Goal: Task Accomplishment & Management: Use online tool/utility

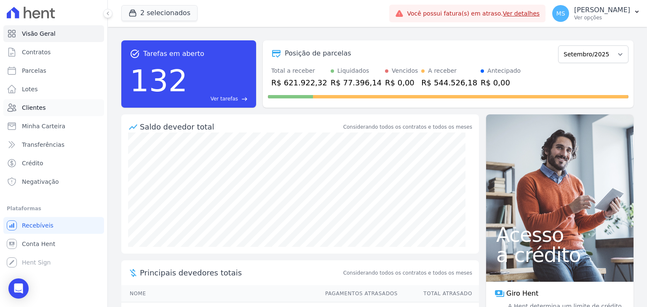
click at [29, 104] on span "Clientes" at bounding box center [34, 108] width 24 height 8
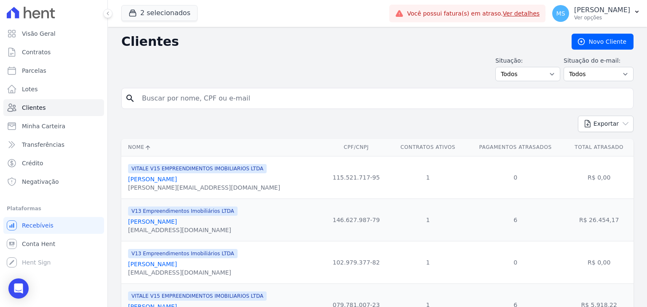
click at [216, 91] on input "search" at bounding box center [383, 98] width 493 height 17
type input "amanda mesquita"
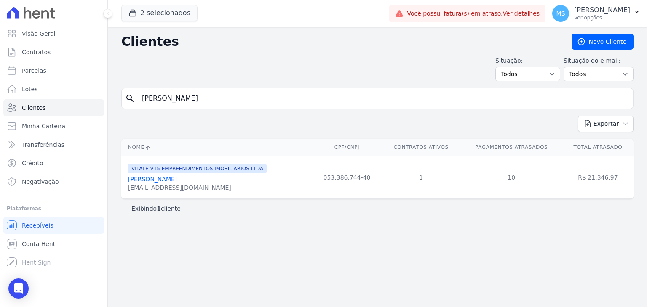
click at [177, 177] on link "Amanda Mesquita Gomes Da Silva" at bounding box center [152, 179] width 49 height 7
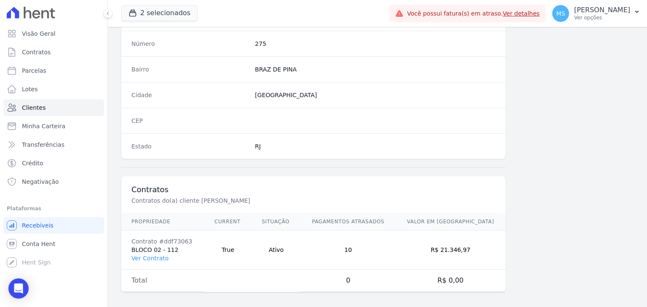
scroll to position [478, 0]
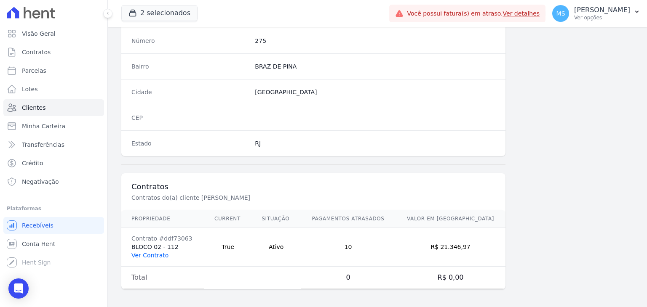
click at [161, 252] on link "Ver Contrato" at bounding box center [149, 255] width 37 height 7
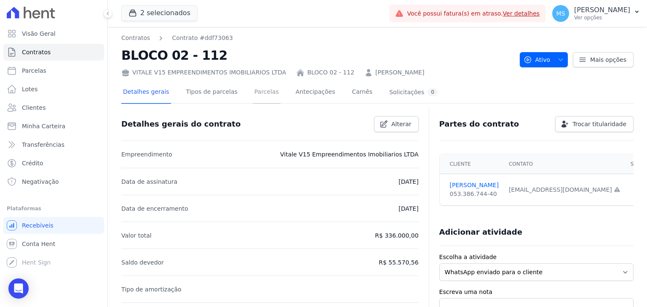
click at [253, 103] on link "Parcelas" at bounding box center [267, 93] width 28 height 22
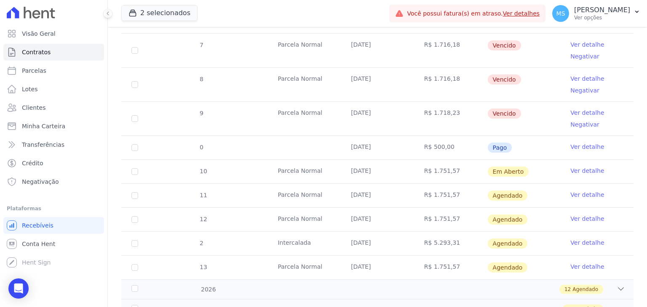
scroll to position [463, 0]
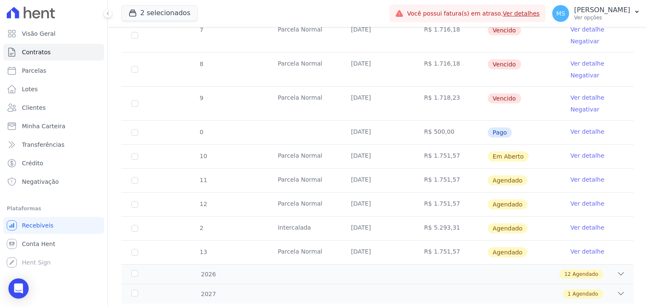
click at [581, 154] on link "Ver detalhe" at bounding box center [587, 156] width 34 height 8
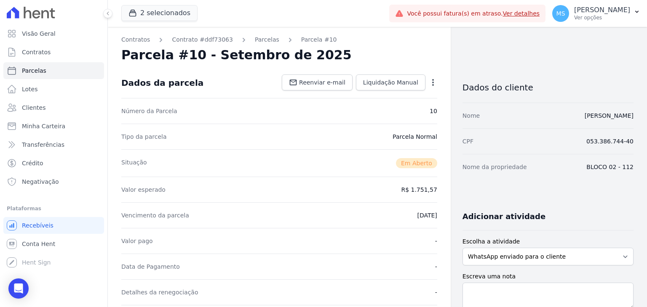
click at [429, 84] on icon "button" at bounding box center [433, 82] width 8 height 8
click at [405, 104] on link "Cancelar Cobrança" at bounding box center [396, 108] width 74 height 15
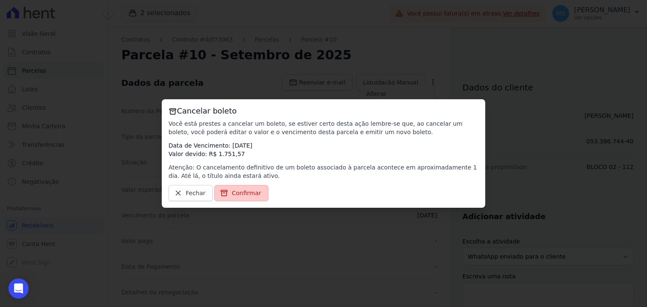
click at [251, 197] on link "Confirmar" at bounding box center [241, 193] width 54 height 16
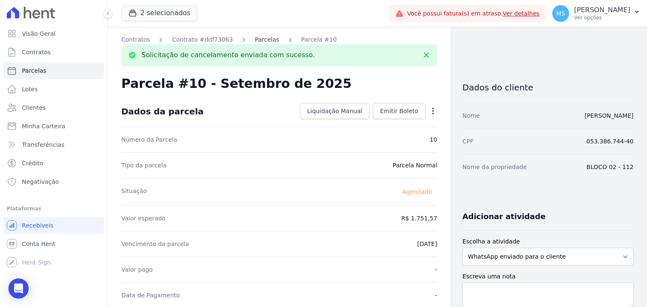
click at [261, 42] on link "Parcelas" at bounding box center [267, 39] width 24 height 9
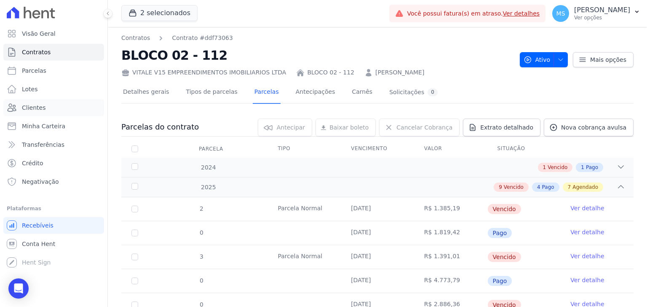
drag, startPoint x: 36, startPoint y: 106, endPoint x: 115, endPoint y: 106, distance: 78.7
click at [36, 106] on span "Clientes" at bounding box center [34, 108] width 24 height 8
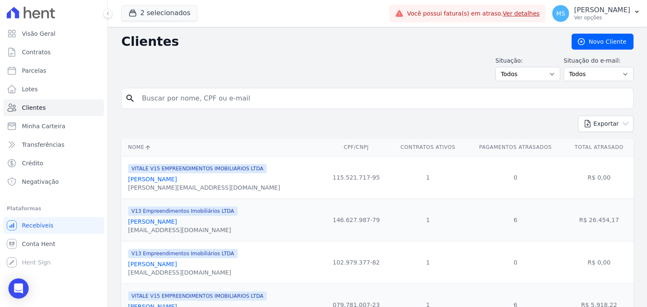
click at [194, 96] on input "search" at bounding box center [383, 98] width 493 height 17
type input "GABRIELLY"
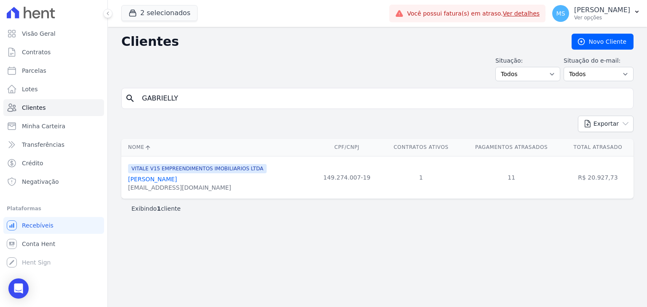
click at [177, 182] on link "Gabrielly Carvalho Nogueira" at bounding box center [152, 179] width 49 height 7
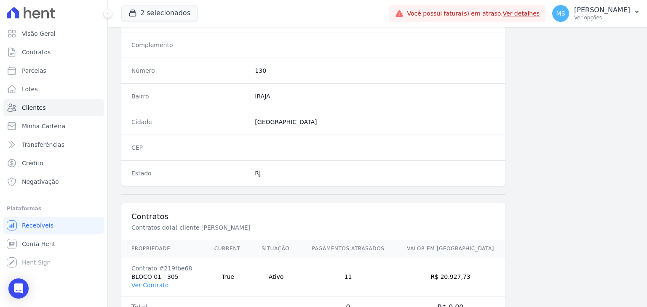
scroll to position [478, 0]
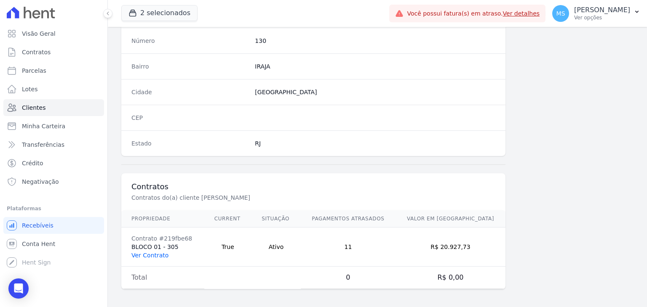
click at [152, 255] on link "Ver Contrato" at bounding box center [149, 255] width 37 height 7
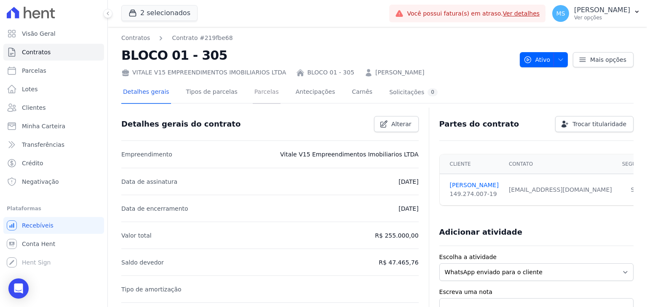
click at [263, 93] on link "Parcelas" at bounding box center [267, 93] width 28 height 22
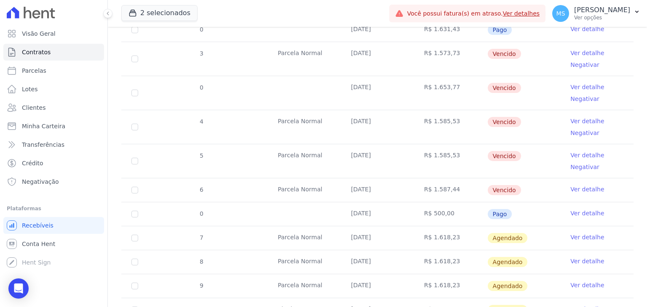
scroll to position [421, 0]
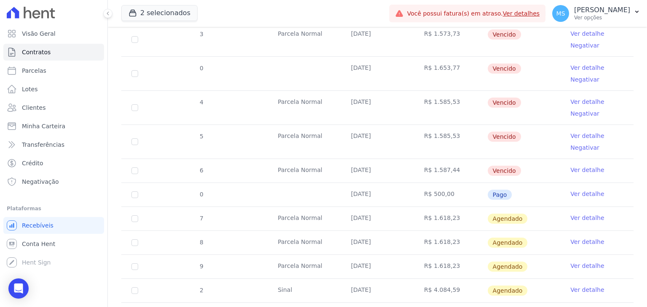
drag, startPoint x: 347, startPoint y: 189, endPoint x: 418, endPoint y: 189, distance: 70.7
click at [418, 189] on tr "0 29/08/2025 R$ 500,00 Pago Ver detalhe" at bounding box center [377, 195] width 512 height 24
drag, startPoint x: 348, startPoint y: 217, endPoint x: 389, endPoint y: 217, distance: 41.3
click at [389, 217] on td "20/09/2025" at bounding box center [377, 219] width 73 height 24
click at [570, 214] on link "Ver detalhe" at bounding box center [587, 218] width 34 height 8
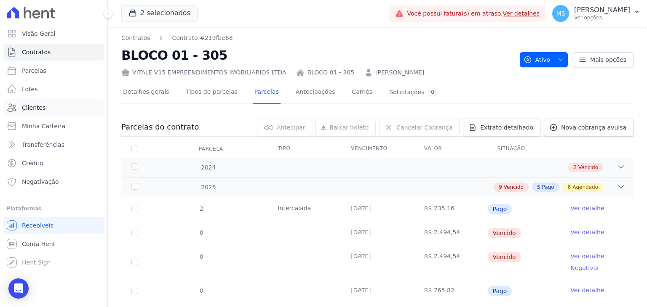
click at [40, 104] on span "Clientes" at bounding box center [34, 108] width 24 height 8
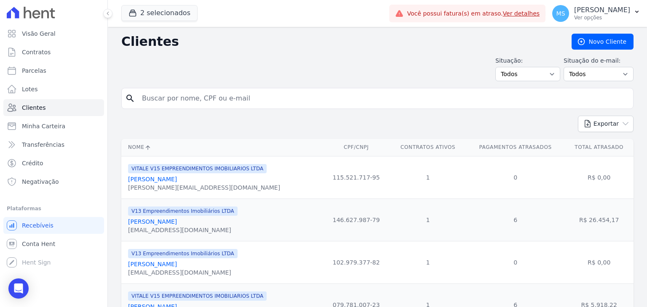
drag, startPoint x: 250, startPoint y: 80, endPoint x: 189, endPoint y: 80, distance: 60.6
click at [206, 92] on input "search" at bounding box center [383, 98] width 493 height 17
click at [197, 90] on input "MONALISA" at bounding box center [383, 98] width 493 height 17
type input "MONALISA"
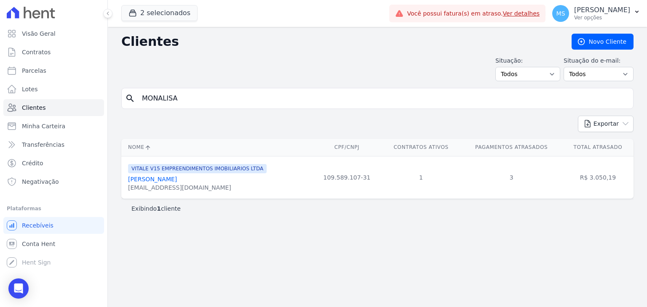
click at [177, 178] on link "Monalisa Pimentel Souza De Farias" at bounding box center [152, 179] width 49 height 7
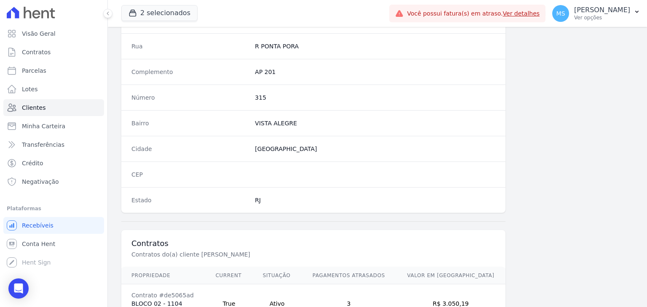
scroll to position [478, 0]
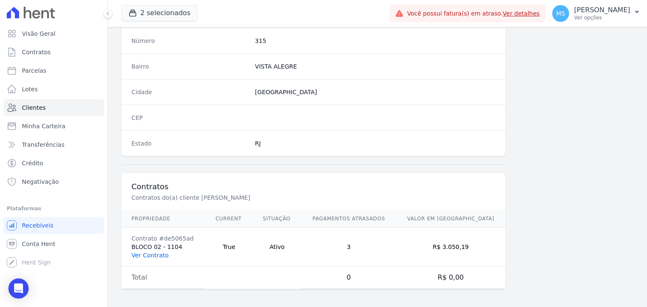
click at [149, 256] on link "Ver Contrato" at bounding box center [149, 255] width 37 height 7
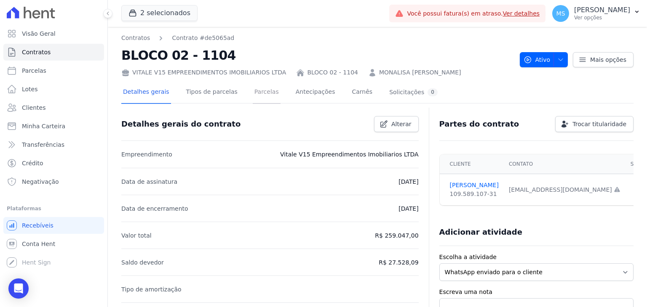
click at [254, 91] on link "Parcelas" at bounding box center [267, 93] width 28 height 22
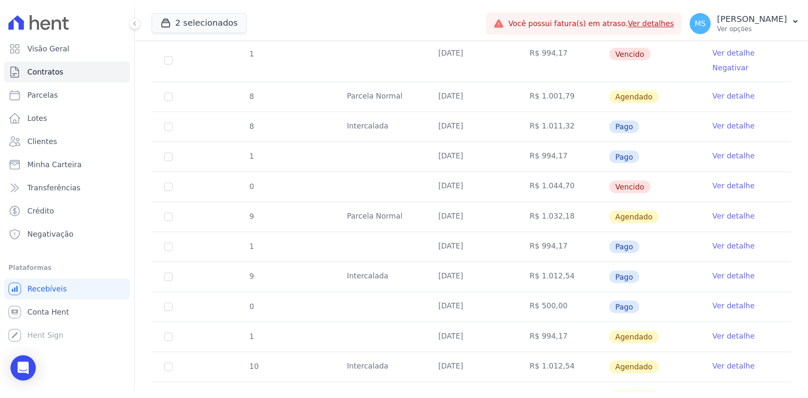
scroll to position [631, 0]
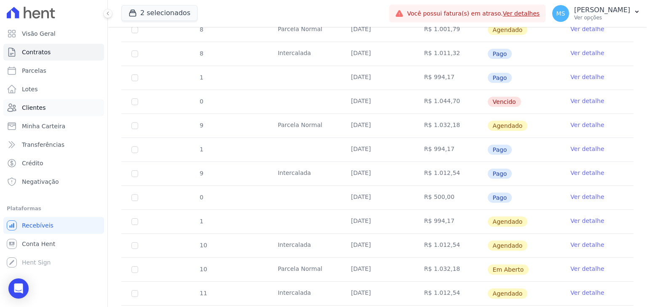
click at [31, 103] on link "Clientes" at bounding box center [53, 107] width 101 height 17
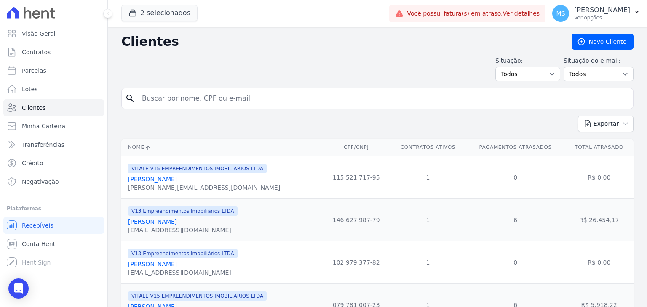
click at [165, 99] on input "search" at bounding box center [383, 98] width 493 height 17
type input "TAIZA"
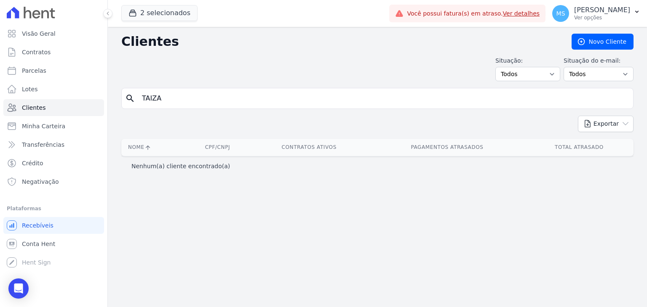
click at [174, 103] on input "TAIZA" at bounding box center [383, 98] width 493 height 17
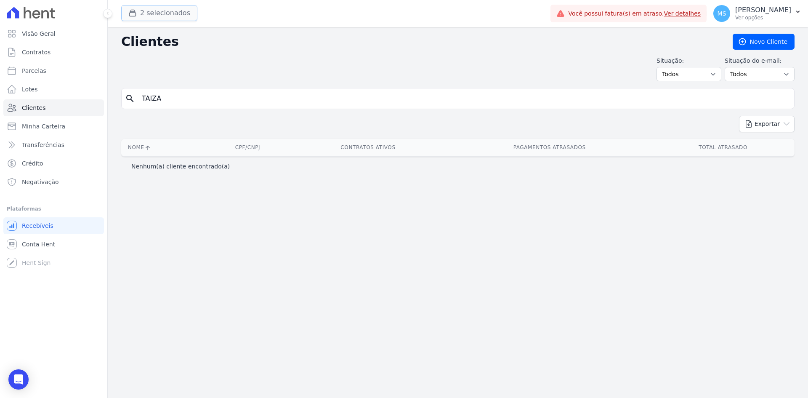
click at [160, 14] on button "2 selecionados" at bounding box center [159, 13] width 76 height 16
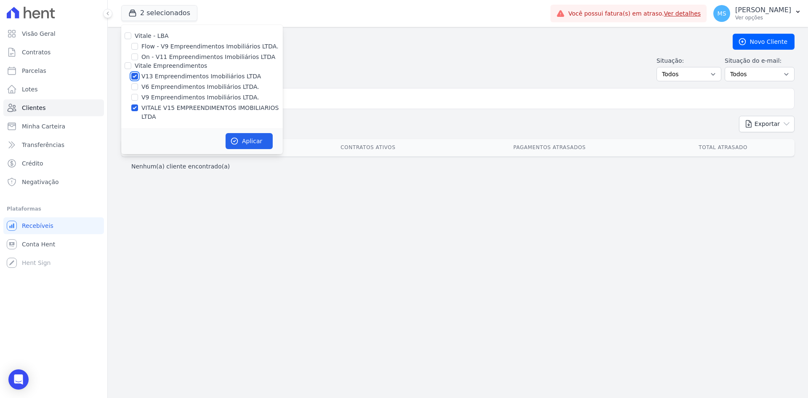
click at [136, 77] on input "V13 Empreendimentos Imobiliários LTDA" at bounding box center [134, 76] width 7 height 7
checkbox input "false"
click at [247, 134] on button "Aplicar" at bounding box center [249, 141] width 47 height 16
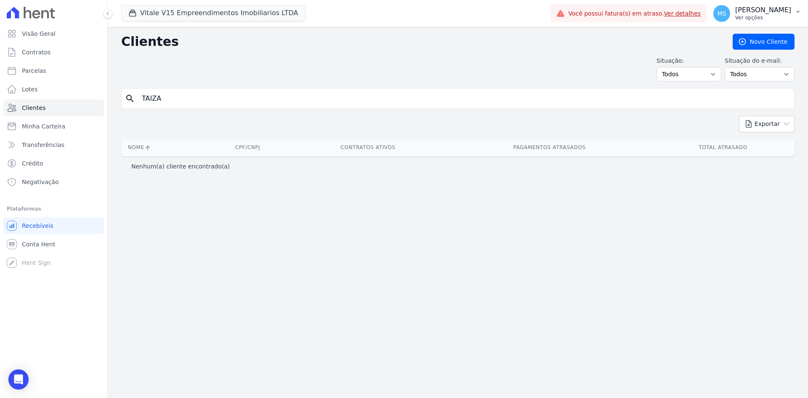
click at [646, 14] on button "MS Matheus Sousa Ver opções" at bounding box center [757, 14] width 101 height 24
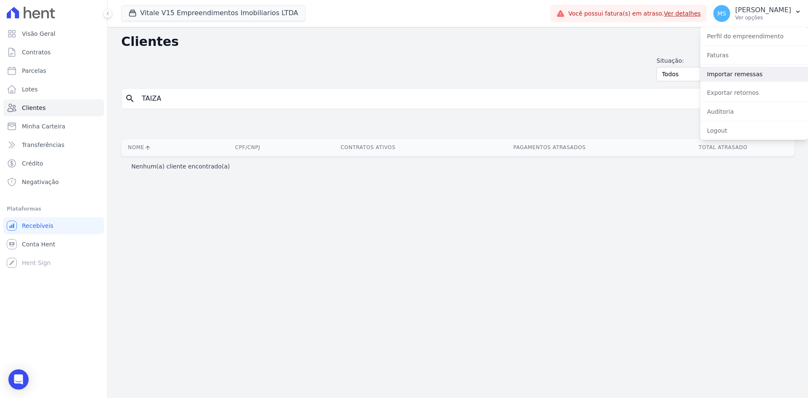
click at [646, 77] on link "Importar remessas" at bounding box center [754, 74] width 108 height 15
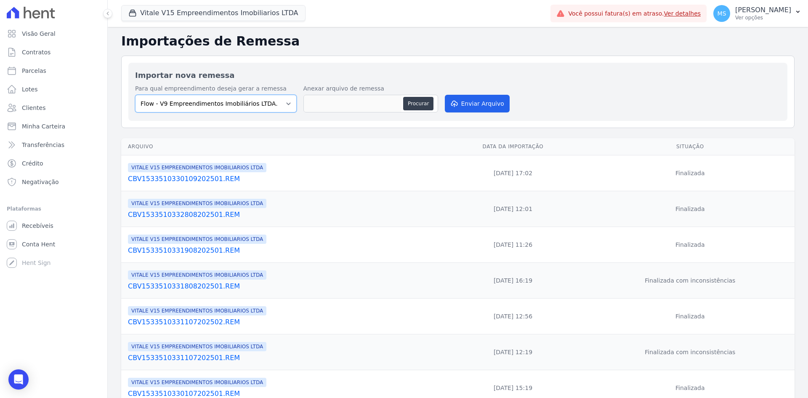
click at [216, 101] on select "Flow - V9 Empreendimentos Imobiliários LTDA. On - V11 Empreendimentos Imobiliár…" at bounding box center [216, 104] width 162 height 18
select select "43a01992-2921-4595-aa0d-28e05d992a61"
click at [135, 95] on select "Flow - V9 Empreendimentos Imobiliários LTDA. On - V11 Empreendimentos Imobiliár…" at bounding box center [216, 104] width 162 height 18
click at [408, 105] on button "Procurar" at bounding box center [418, 103] width 30 height 13
type input "CBV153351033003009202501.REM"
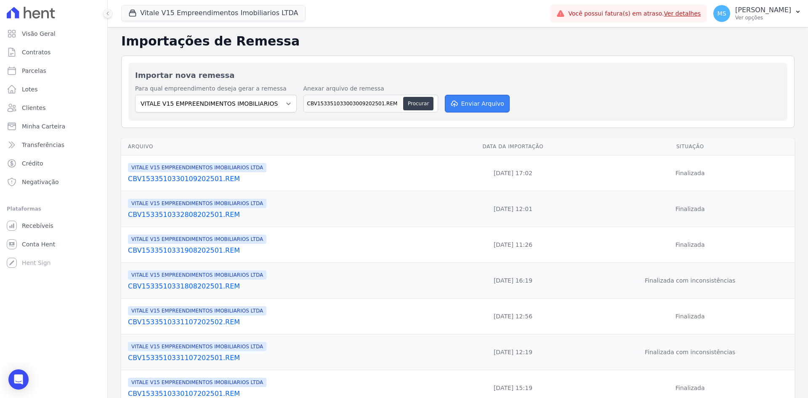
click at [480, 104] on button "Enviar Arquivo" at bounding box center [477, 104] width 65 height 18
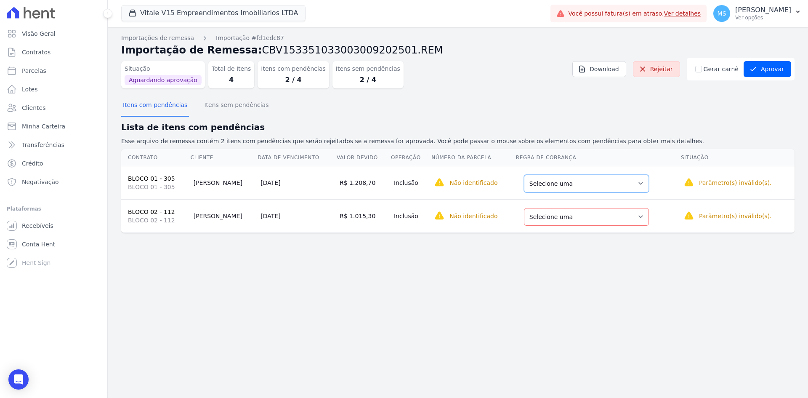
click at [544, 182] on select "Selecione uma Nova Parcela Avulsa Parcela Avulsa Existente Intercalada (3 X R$ …" at bounding box center [586, 184] width 125 height 18
click at [556, 218] on select "Selecione uma Nova Parcela Avulsa Parcela Avulsa Existente Intercalada (3 X R$ …" at bounding box center [588, 217] width 125 height 18
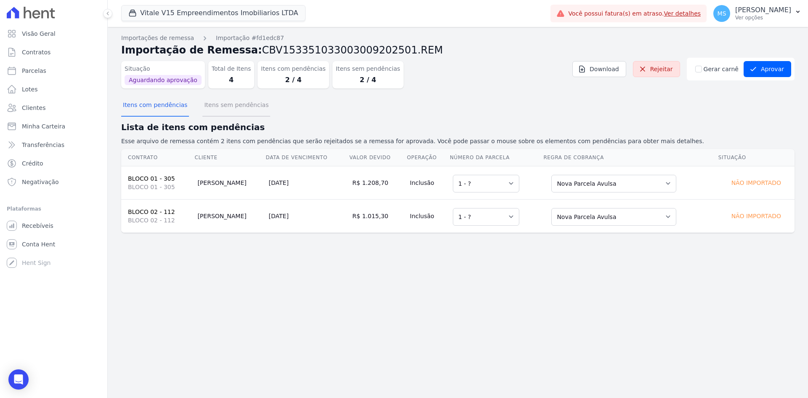
click at [226, 107] on button "Itens sem pendências" at bounding box center [236, 106] width 68 height 22
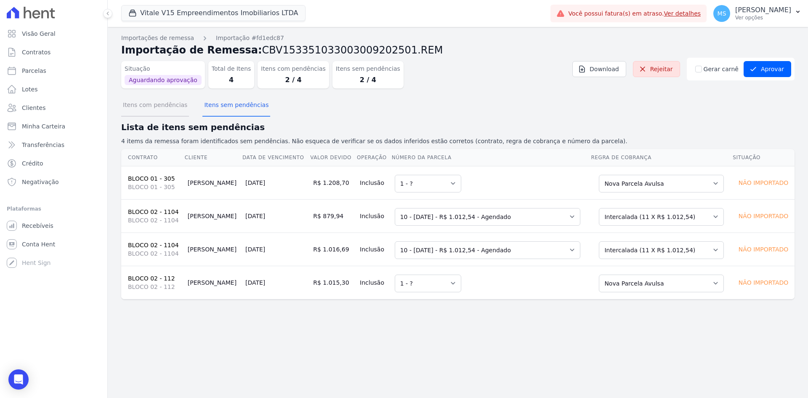
click at [147, 102] on button "Itens com pendências" at bounding box center [155, 106] width 68 height 22
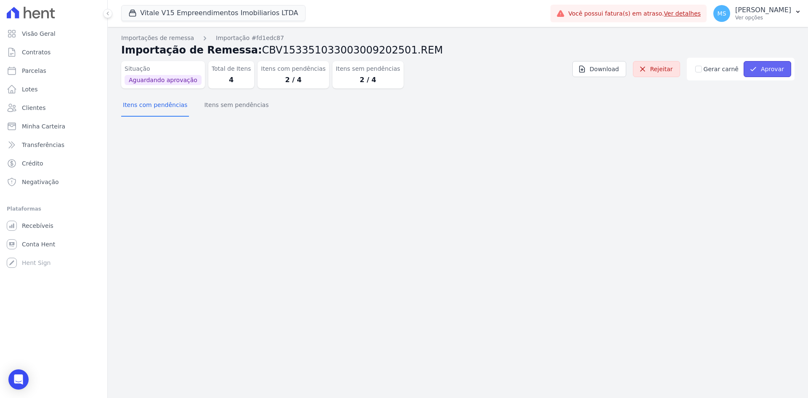
click at [766, 69] on button "Aprovar" at bounding box center [768, 69] width 48 height 16
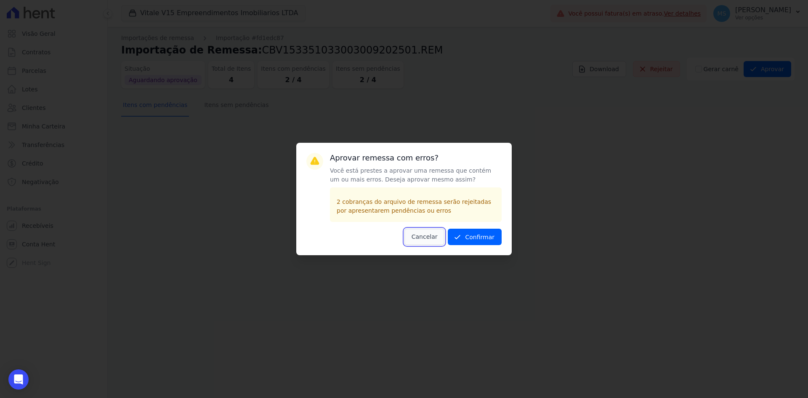
click at [421, 236] on button "Cancelar" at bounding box center [425, 237] width 40 height 16
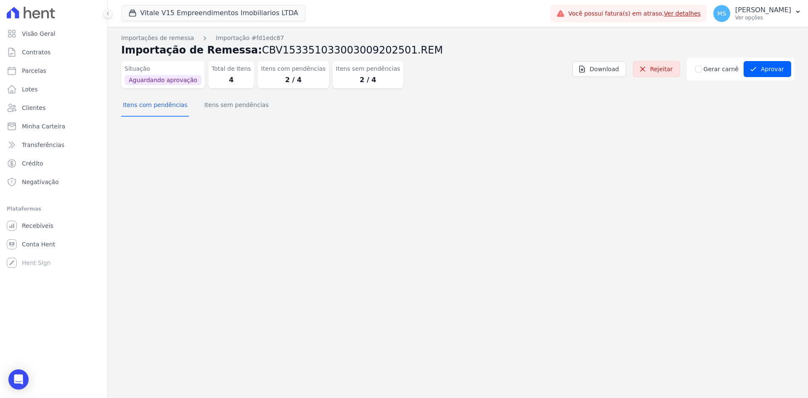
click at [347, 78] on dd "2 / 4" at bounding box center [368, 80] width 64 height 10
click at [238, 105] on button "Itens sem pendências" at bounding box center [236, 106] width 68 height 22
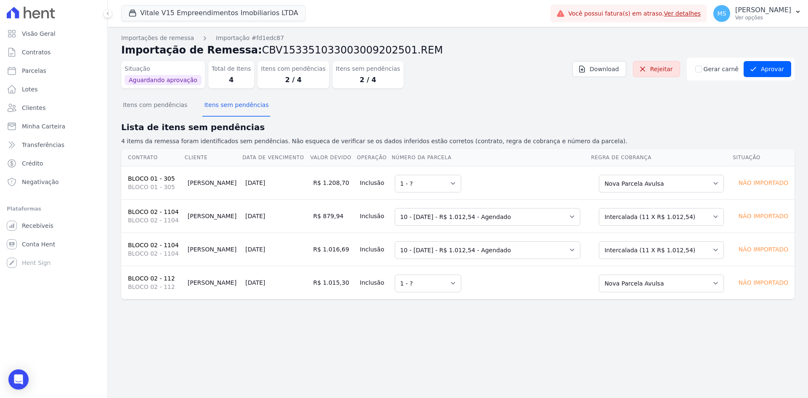
click at [282, 80] on dd "2 / 4" at bounding box center [293, 80] width 64 height 10
click at [350, 79] on dd "2 / 4" at bounding box center [368, 80] width 64 height 10
click at [163, 107] on button "Itens com pendências" at bounding box center [155, 106] width 68 height 22
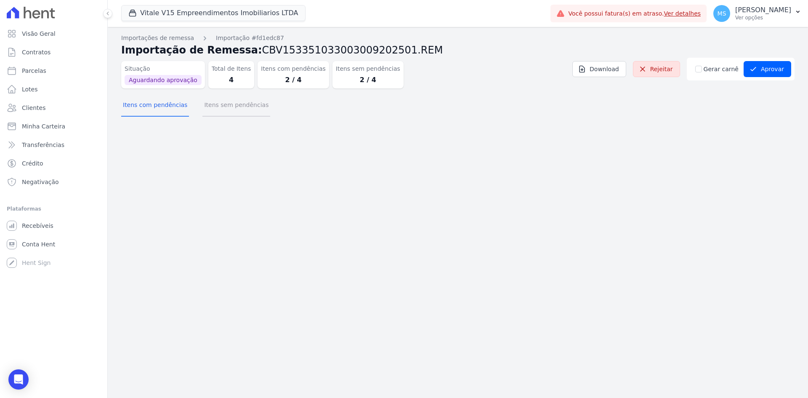
click at [217, 107] on button "Itens sem pendências" at bounding box center [236, 106] width 68 height 22
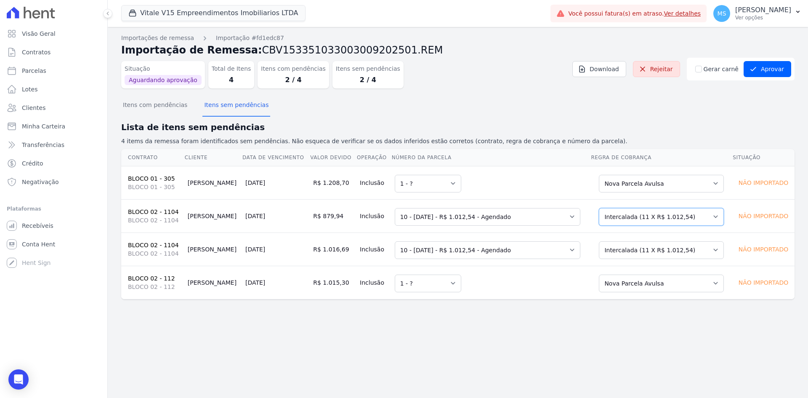
click at [645, 213] on select "Selecione uma Nova Parcela Avulsa Parcela Avulsa Existente Sinal (1 X R$ 6.246,…" at bounding box center [661, 217] width 125 height 18
drag, startPoint x: 647, startPoint y: 250, endPoint x: 640, endPoint y: 253, distance: 7.7
click at [647, 250] on select "Selecione uma Nova Parcela Avulsa Parcela Avulsa Existente Sinal (1 X R$ 6.246,…" at bounding box center [661, 250] width 125 height 18
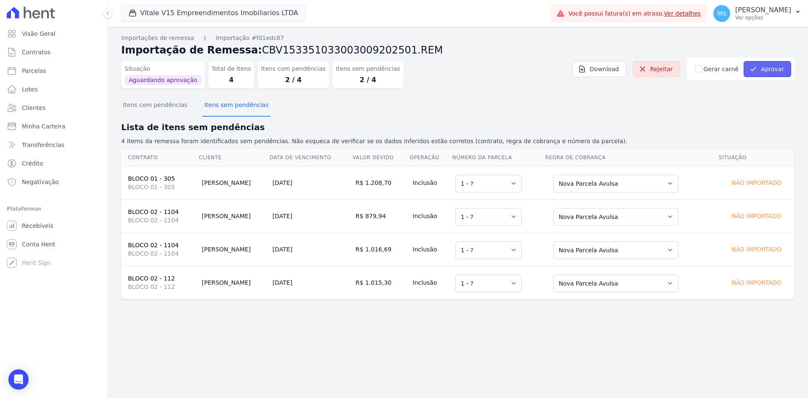
click at [757, 69] on icon "submit" at bounding box center [753, 69] width 8 height 8
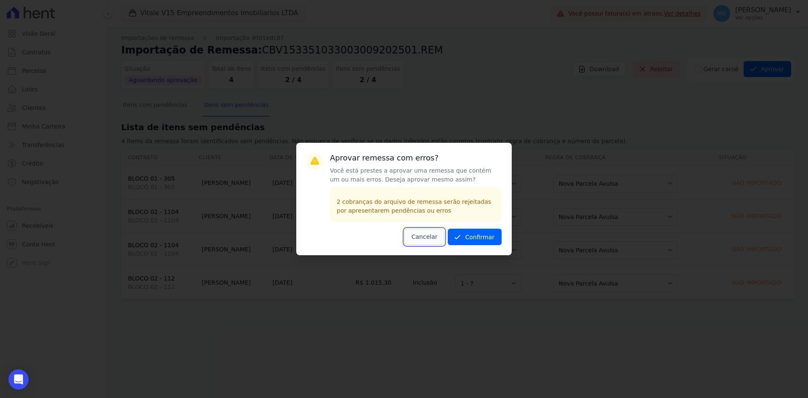
click at [428, 235] on button "Cancelar" at bounding box center [425, 237] width 40 height 16
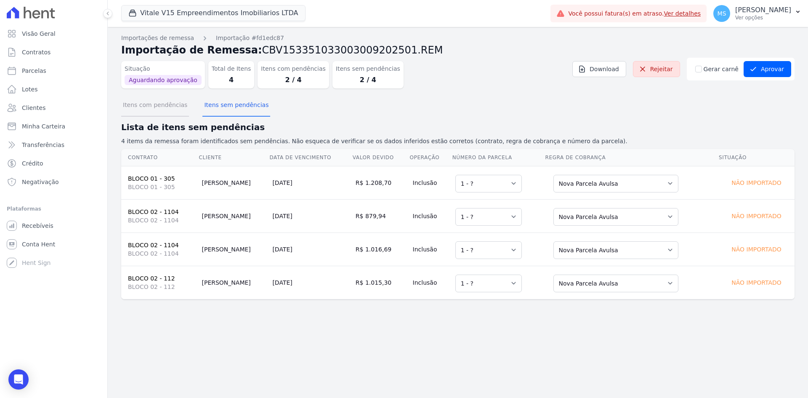
click at [153, 111] on button "Itens com pendências" at bounding box center [155, 106] width 68 height 22
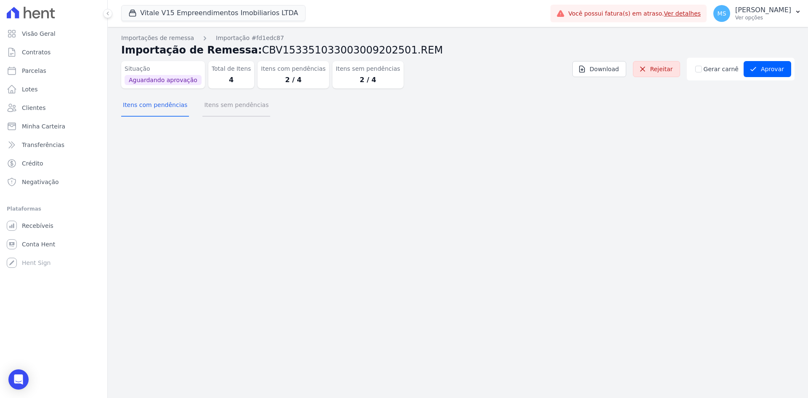
click at [214, 112] on button "Itens sem pendências" at bounding box center [236, 106] width 68 height 22
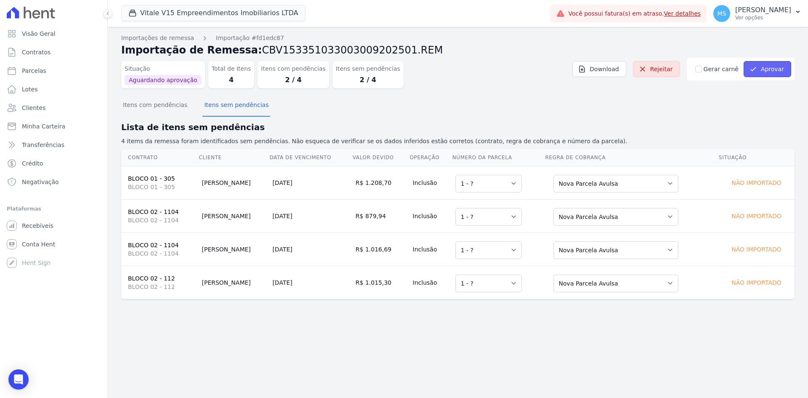
click at [758, 71] on icon "submit" at bounding box center [753, 69] width 8 height 8
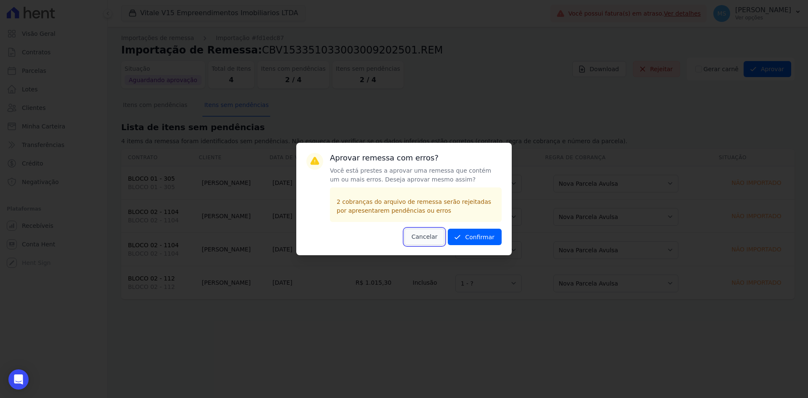
click at [423, 234] on button "Cancelar" at bounding box center [425, 237] width 40 height 16
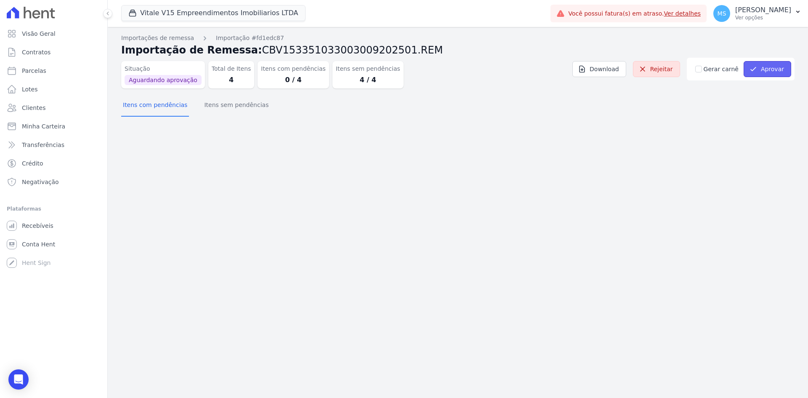
click at [777, 72] on button "Aprovar" at bounding box center [768, 69] width 48 height 16
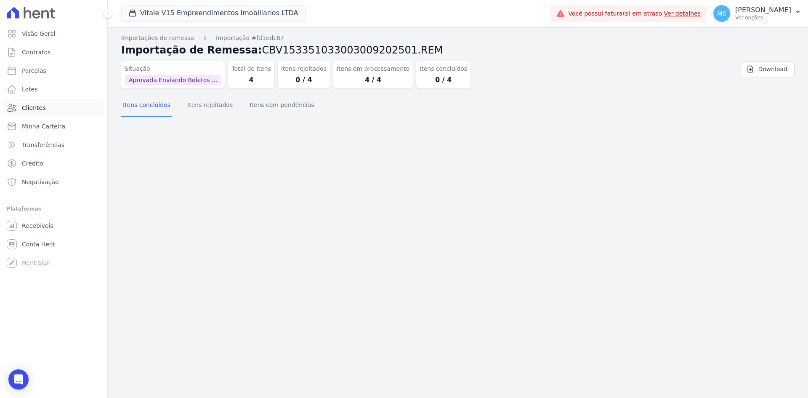
click at [32, 109] on span "Clientes" at bounding box center [34, 108] width 24 height 8
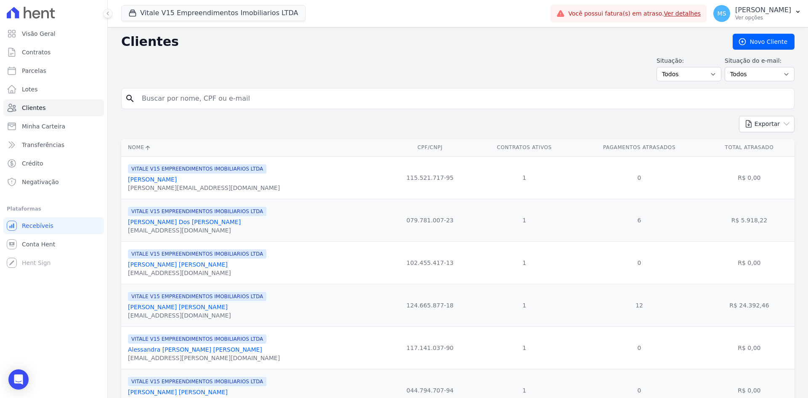
click at [164, 96] on input "search" at bounding box center [464, 98] width 654 height 17
type input "MONALISA"
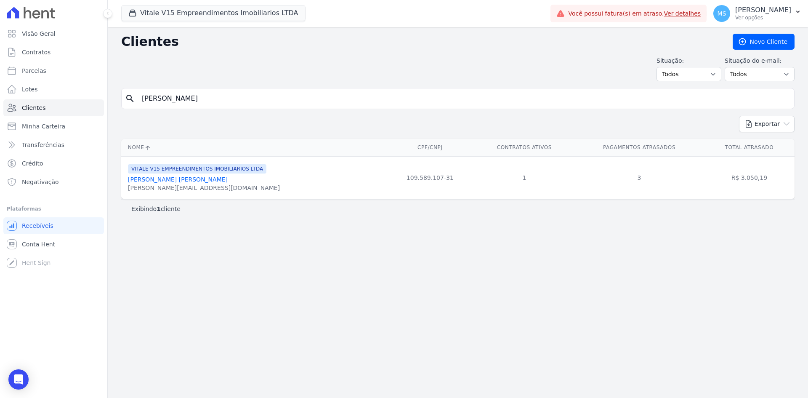
click at [204, 181] on link "Monalisa Pimentel Souza De Farias" at bounding box center [178, 179] width 100 height 7
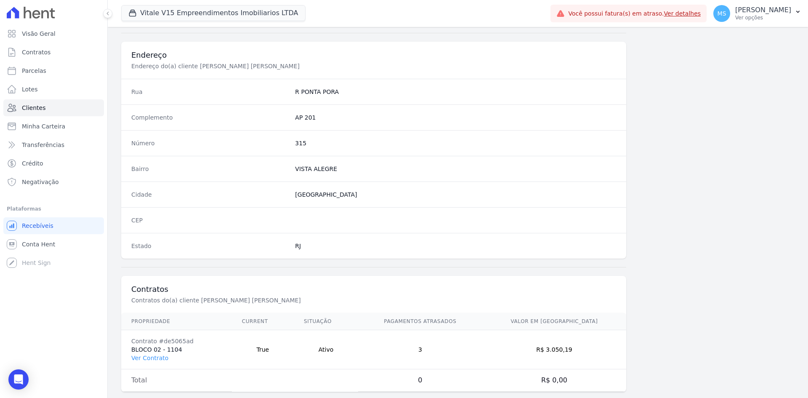
scroll to position [390, 0]
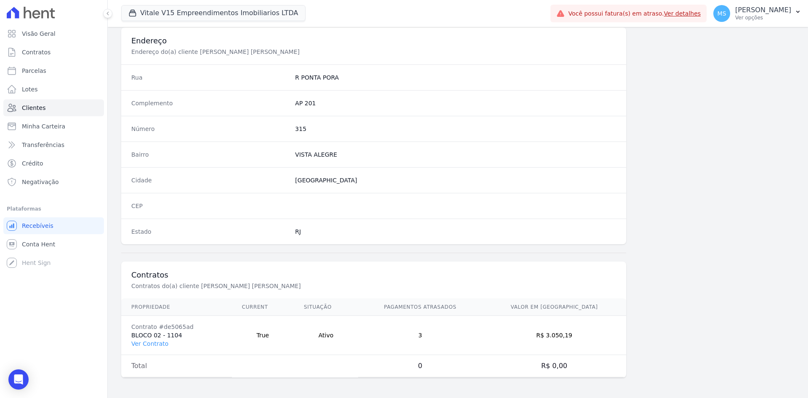
click at [158, 338] on td "Contrato #de5065ad BLOCO 02 - 1104 Ver Contrato" at bounding box center [176, 335] width 111 height 39
click at [160, 344] on link "Ver Contrato" at bounding box center [149, 343] width 37 height 7
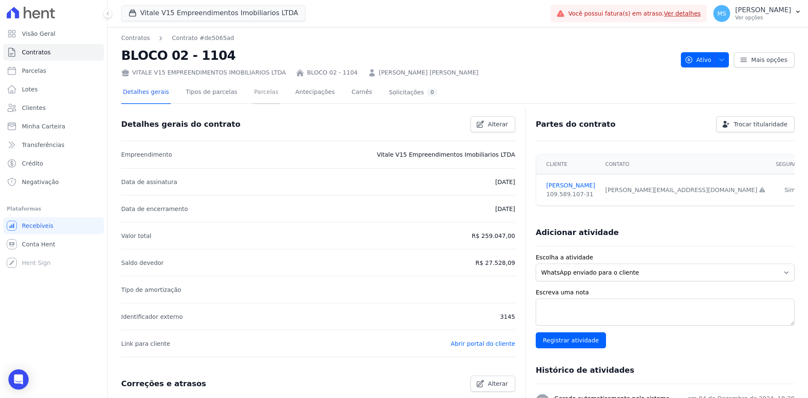
click at [253, 97] on link "Parcelas" at bounding box center [267, 93] width 28 height 22
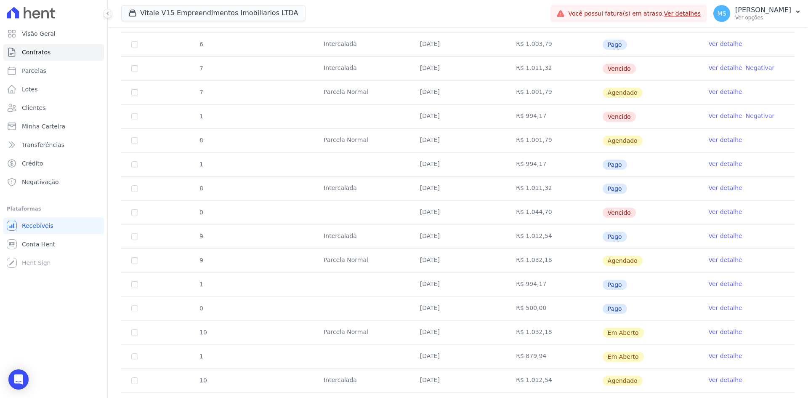
scroll to position [547, 0]
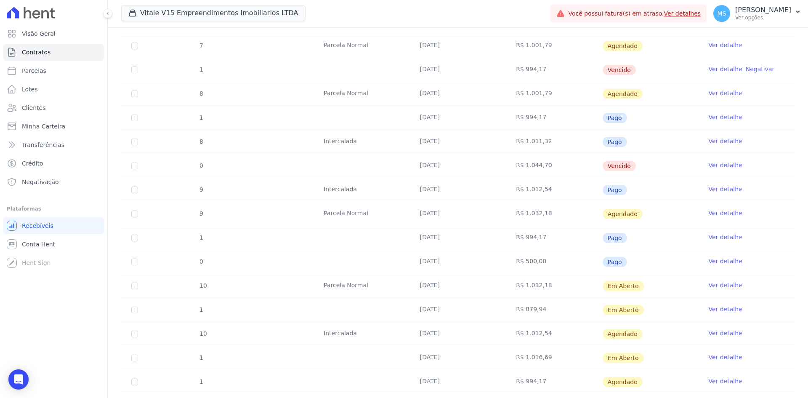
click at [714, 282] on link "Ver detalhe" at bounding box center [725, 285] width 34 height 8
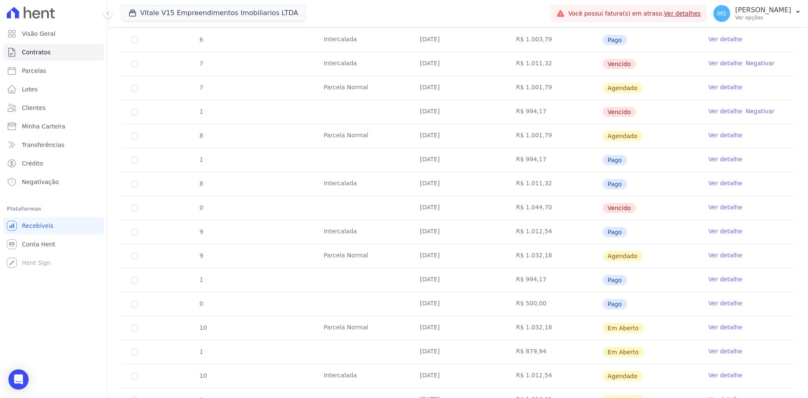
scroll to position [547, 0]
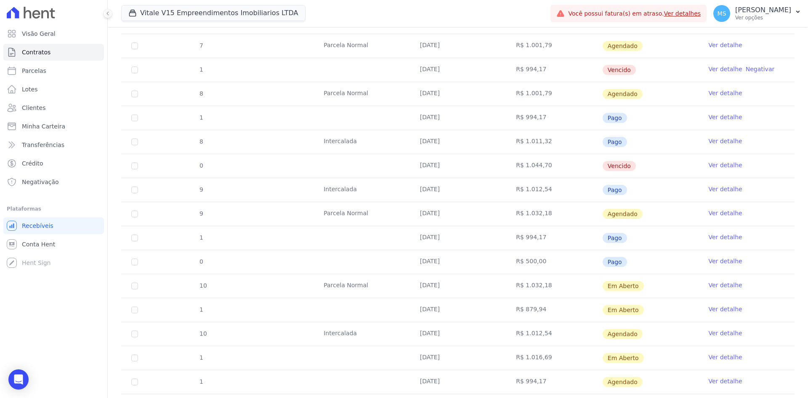
click at [712, 357] on link "Ver detalhe" at bounding box center [725, 357] width 34 height 8
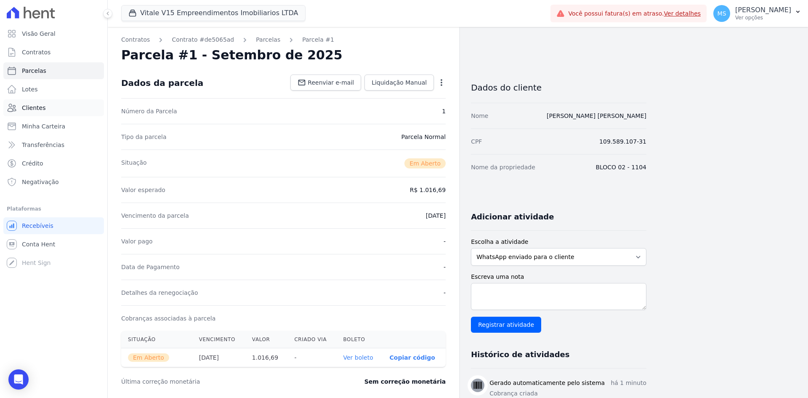
click at [39, 104] on span "Clientes" at bounding box center [34, 108] width 24 height 8
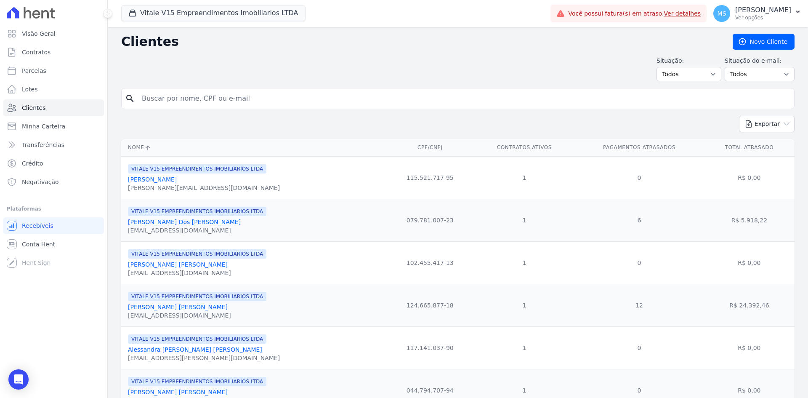
click at [190, 97] on input "search" at bounding box center [464, 98] width 654 height 17
type input "MARLON"
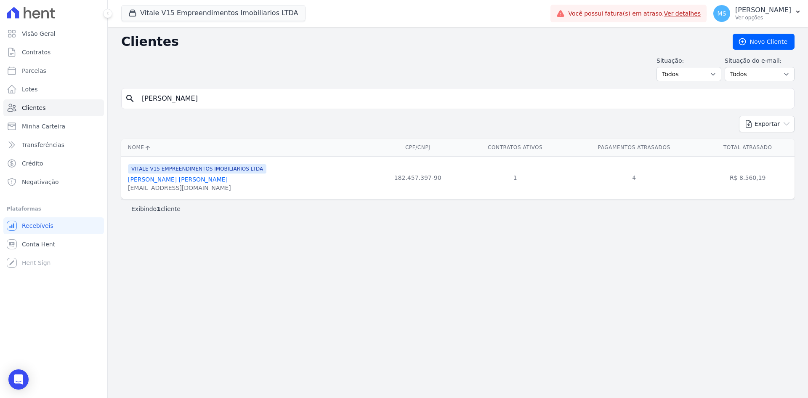
click at [167, 181] on link "Marlon Da Silva Lau" at bounding box center [178, 179] width 100 height 7
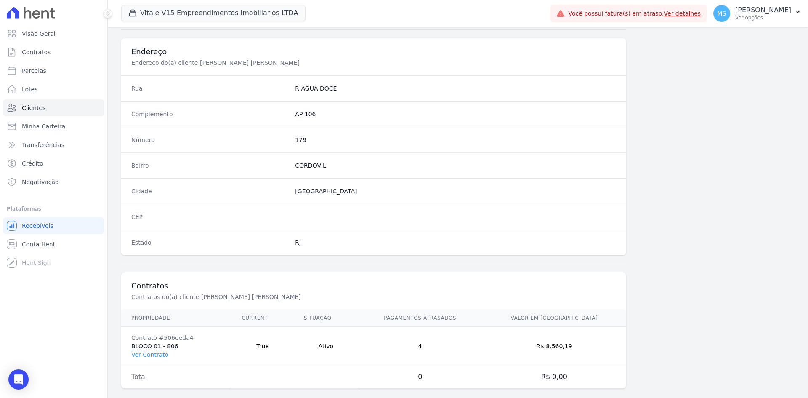
scroll to position [390, 0]
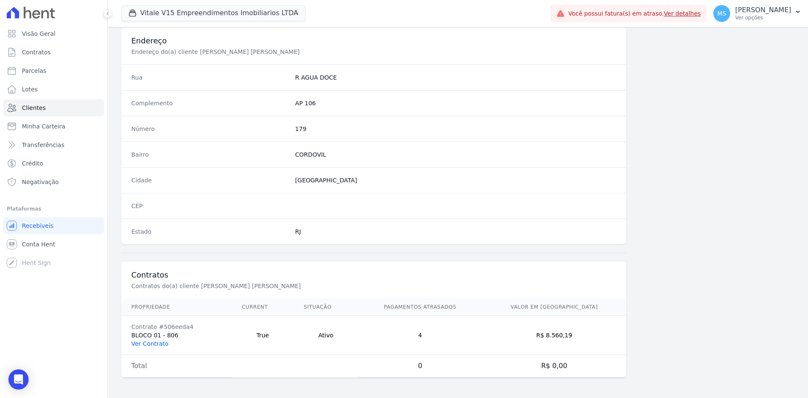
click at [144, 345] on link "Ver Contrato" at bounding box center [149, 343] width 37 height 7
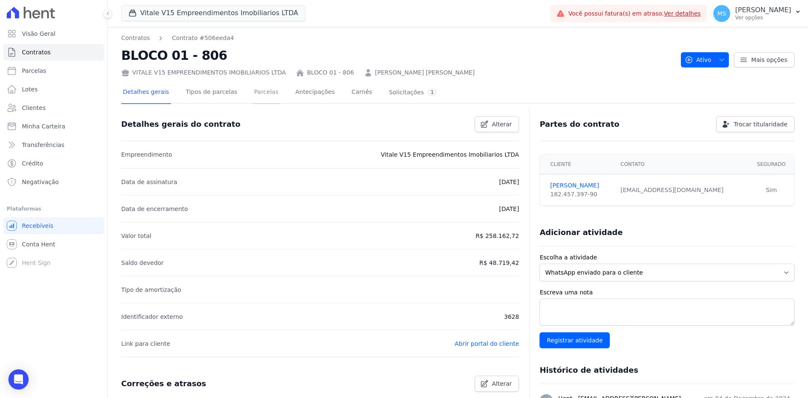
click at [253, 89] on link "Parcelas" at bounding box center [267, 93] width 28 height 22
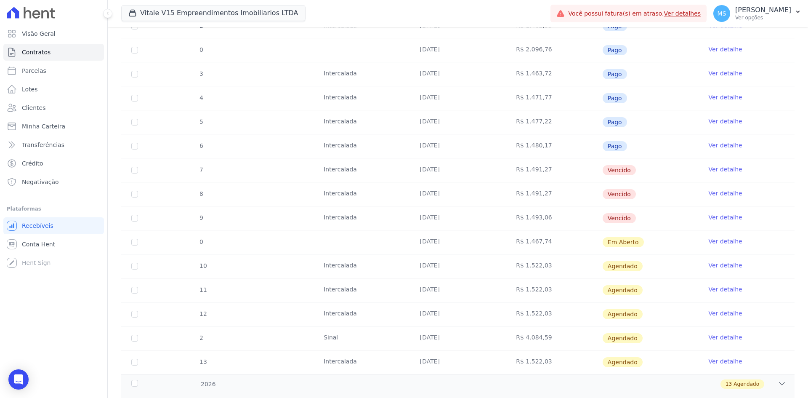
scroll to position [210, 0]
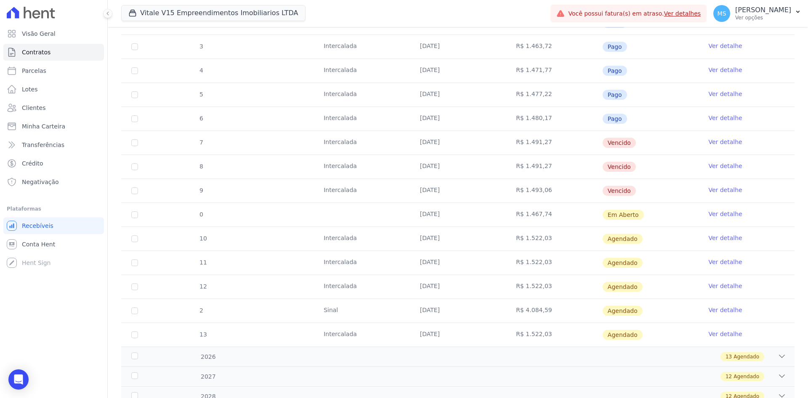
click at [714, 213] on link "Ver detalhe" at bounding box center [725, 214] width 34 height 8
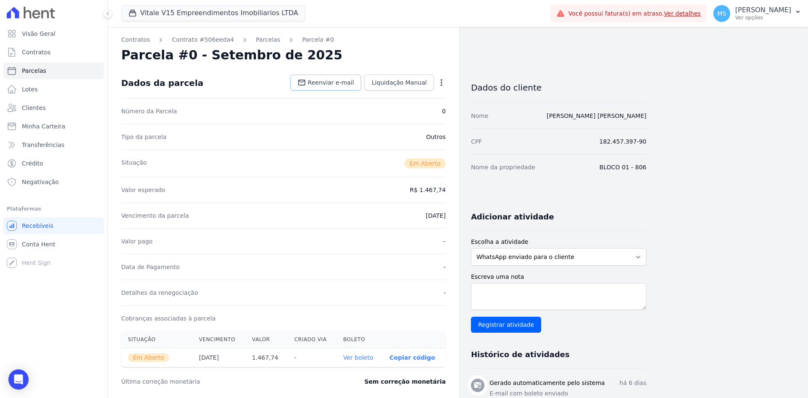
click at [323, 84] on span "Reenviar e-mail" at bounding box center [331, 82] width 46 height 8
click at [256, 36] on link "Parcelas" at bounding box center [268, 39] width 24 height 9
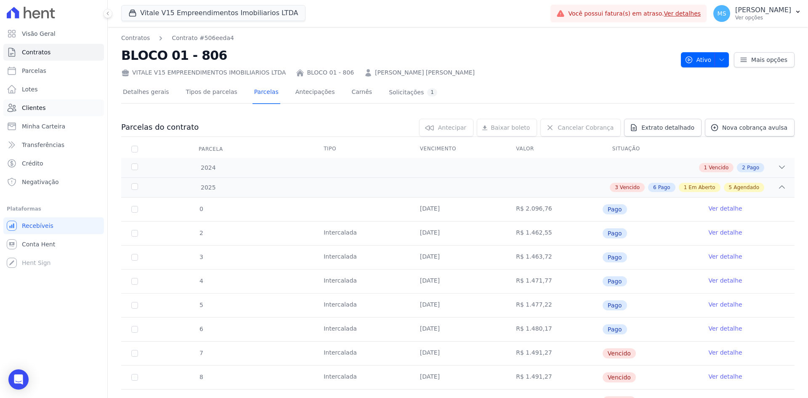
click at [40, 104] on span "Clientes" at bounding box center [34, 108] width 24 height 8
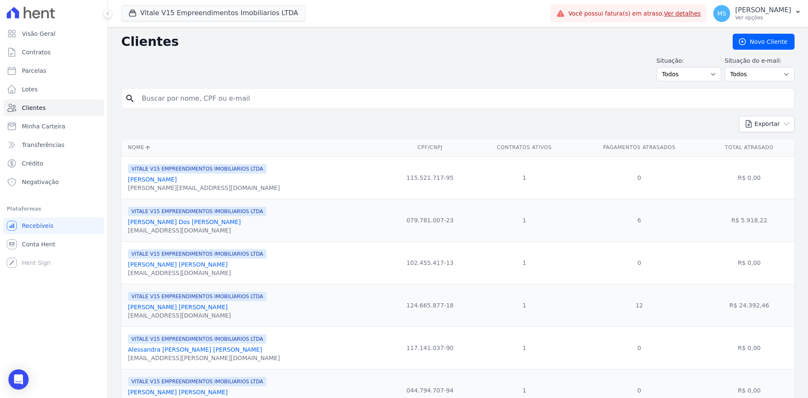
click at [165, 94] on input "search" at bounding box center [464, 98] width 654 height 17
type input "amanda mesquita"
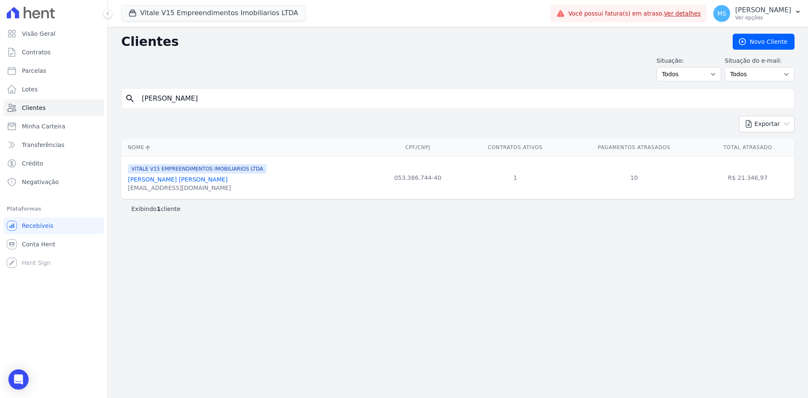
click at [206, 178] on link "Amanda Mesquita Gomes Da Silva" at bounding box center [178, 179] width 100 height 7
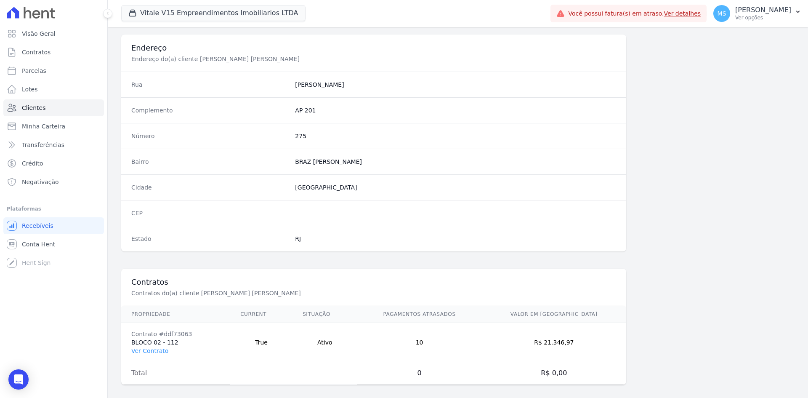
scroll to position [390, 0]
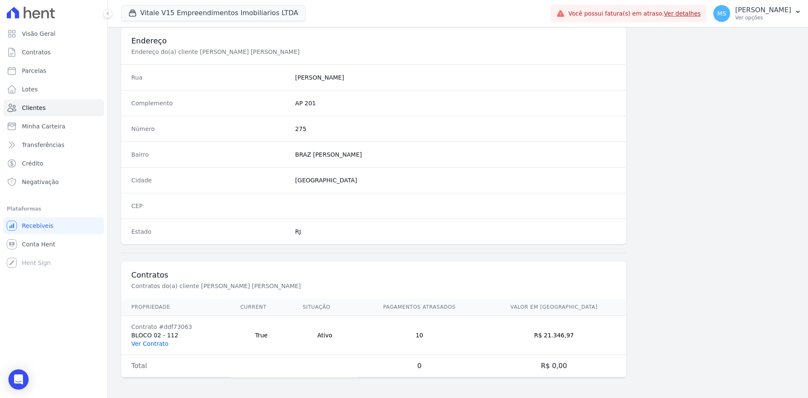
click at [140, 346] on link "Ver Contrato" at bounding box center [149, 343] width 37 height 7
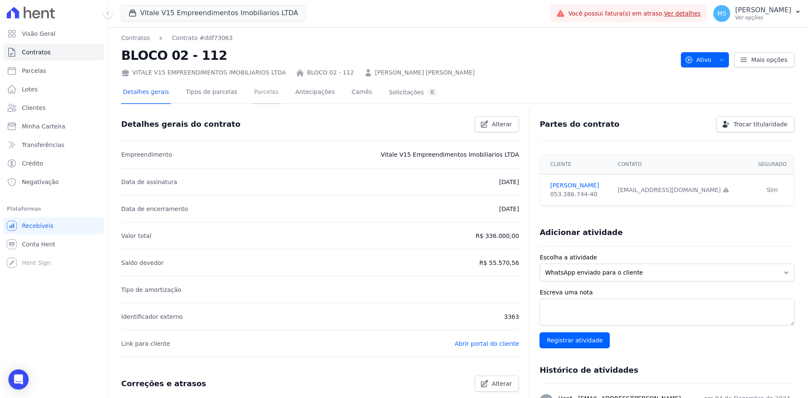
click at [263, 93] on link "Parcelas" at bounding box center [267, 93] width 28 height 22
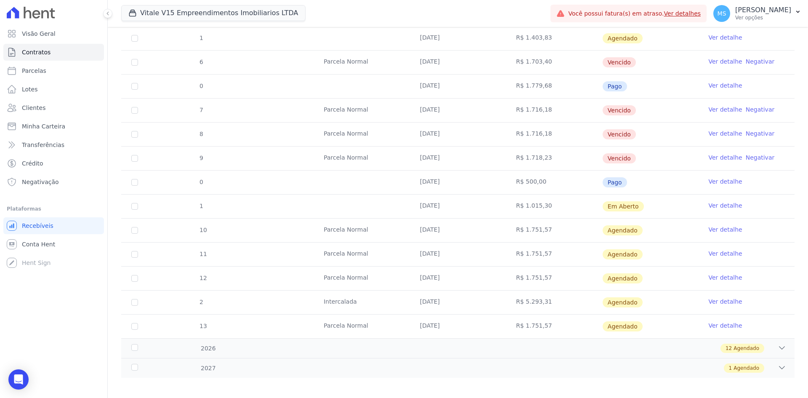
scroll to position [368, 0]
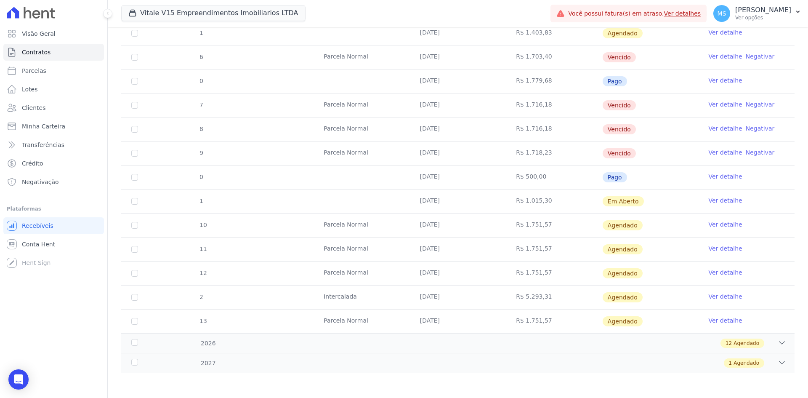
drag, startPoint x: 424, startPoint y: 198, endPoint x: 500, endPoint y: 200, distance: 76.2
click at [500, 200] on td "20/09/2025" at bounding box center [458, 201] width 96 height 24
click at [726, 198] on link "Ver detalhe" at bounding box center [725, 200] width 34 height 8
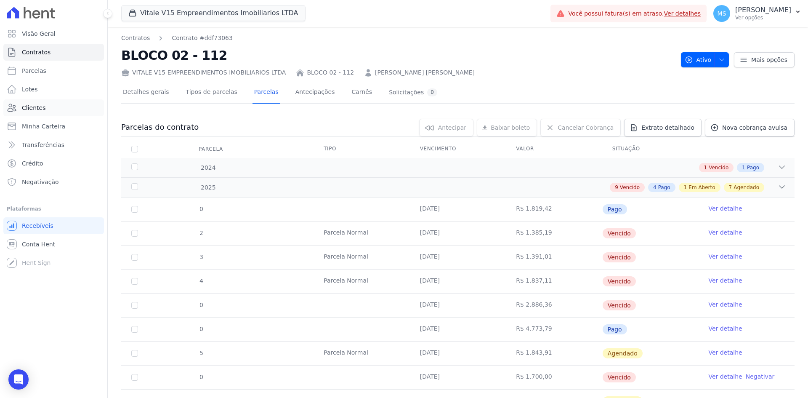
click at [29, 109] on span "Clientes" at bounding box center [34, 108] width 24 height 8
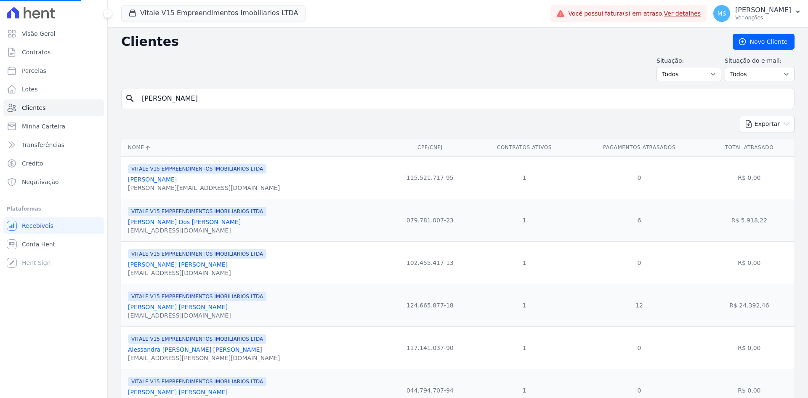
click at [196, 90] on div "search amanda mesquita" at bounding box center [458, 98] width 674 height 21
click at [194, 98] on input "search" at bounding box center [464, 98] width 654 height 17
type input "gabrielly"
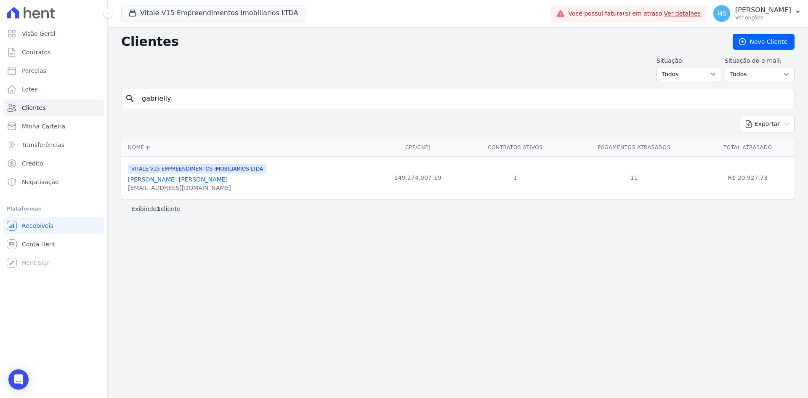
click at [173, 181] on link "Gabrielly Carvalho Nogueira" at bounding box center [178, 179] width 100 height 7
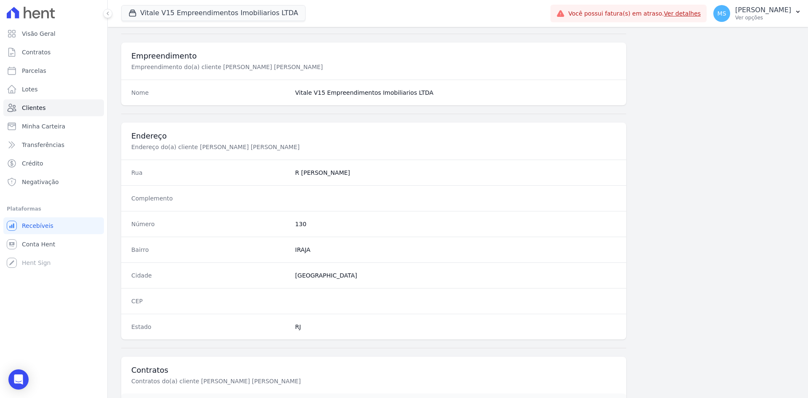
scroll to position [390, 0]
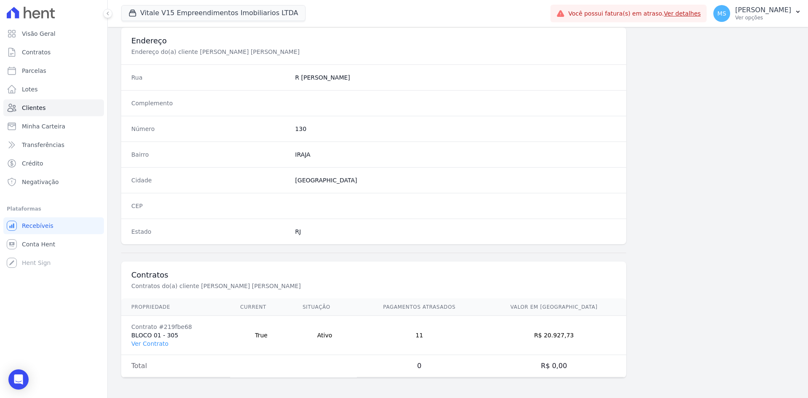
click at [145, 337] on td "Contrato #219fbe68 BLOCO 01 - 305 Ver Contrato" at bounding box center [175, 335] width 109 height 39
click at [144, 341] on link "Ver Contrato" at bounding box center [149, 343] width 37 height 7
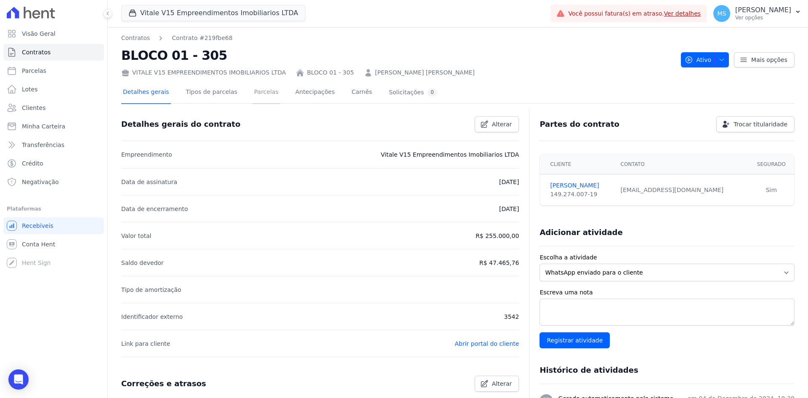
click at [253, 85] on link "Parcelas" at bounding box center [267, 93] width 28 height 22
click at [253, 89] on link "Parcelas" at bounding box center [267, 93] width 28 height 22
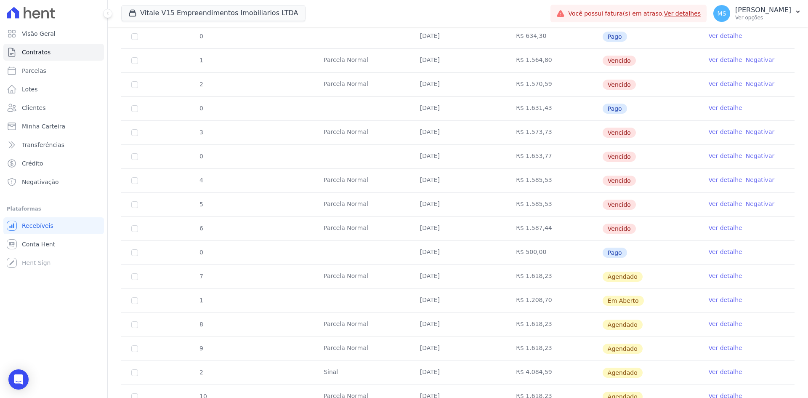
scroll to position [337, 0]
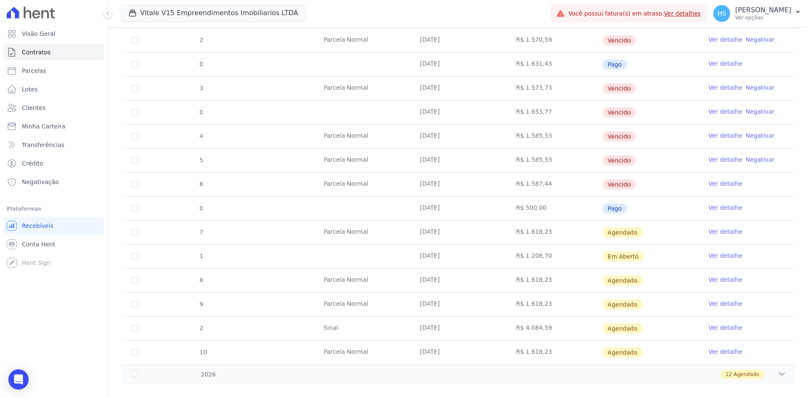
click at [708, 255] on link "Ver detalhe" at bounding box center [725, 255] width 34 height 8
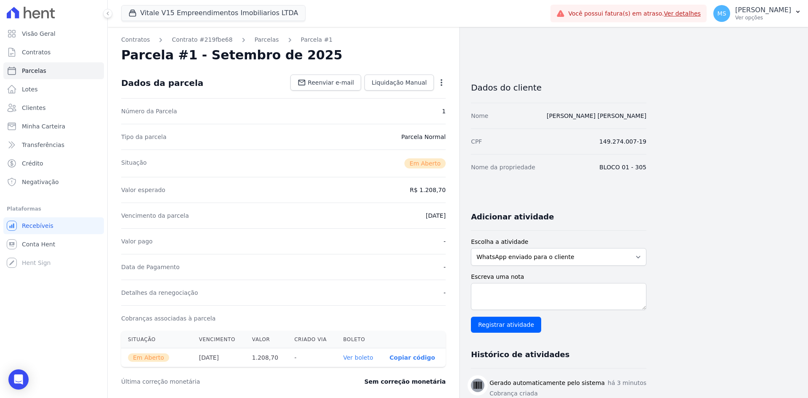
scroll to position [84, 0]
